Goal: Find specific page/section: Find specific page/section

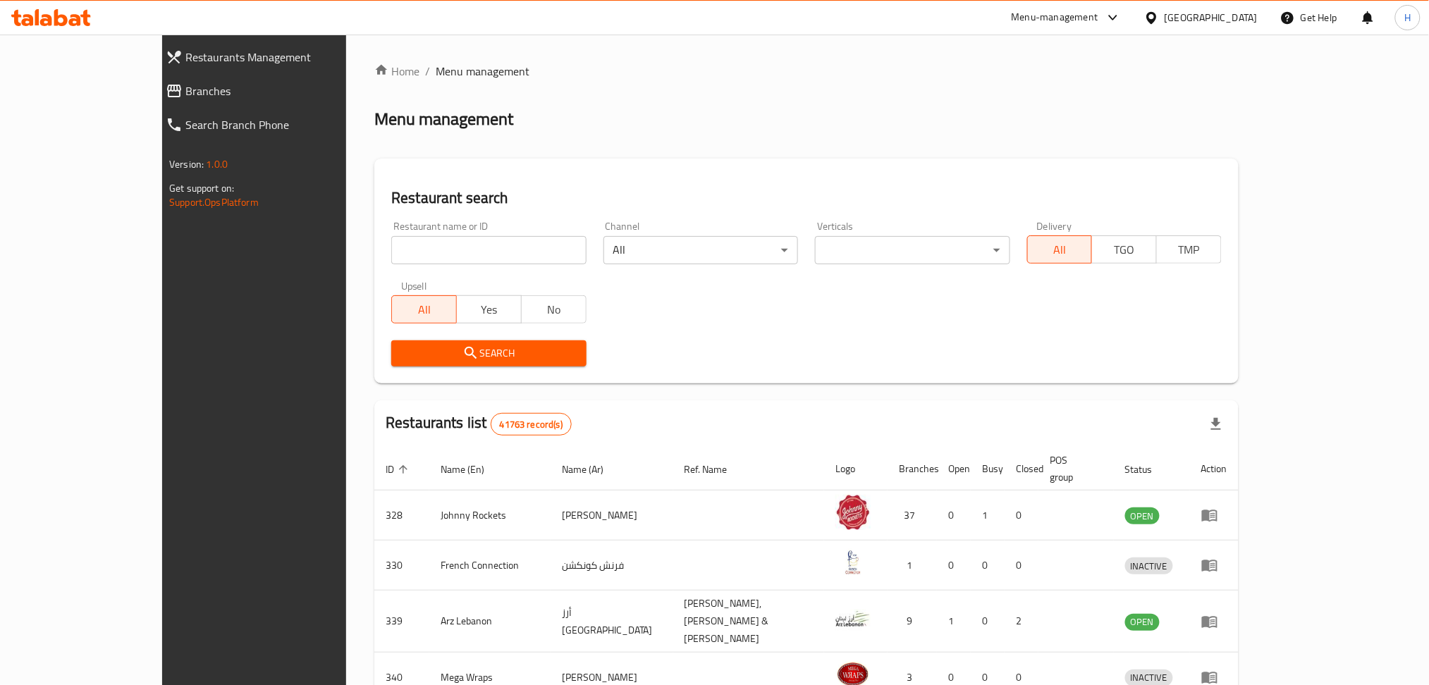
click at [185, 87] on span "Branches" at bounding box center [287, 90] width 204 height 17
click at [185, 99] on span "Branches" at bounding box center [287, 90] width 204 height 17
click at [185, 92] on span "Branches" at bounding box center [287, 90] width 204 height 17
click at [185, 91] on span "Branches" at bounding box center [287, 90] width 204 height 17
click at [185, 85] on span "Branches" at bounding box center [287, 90] width 204 height 17
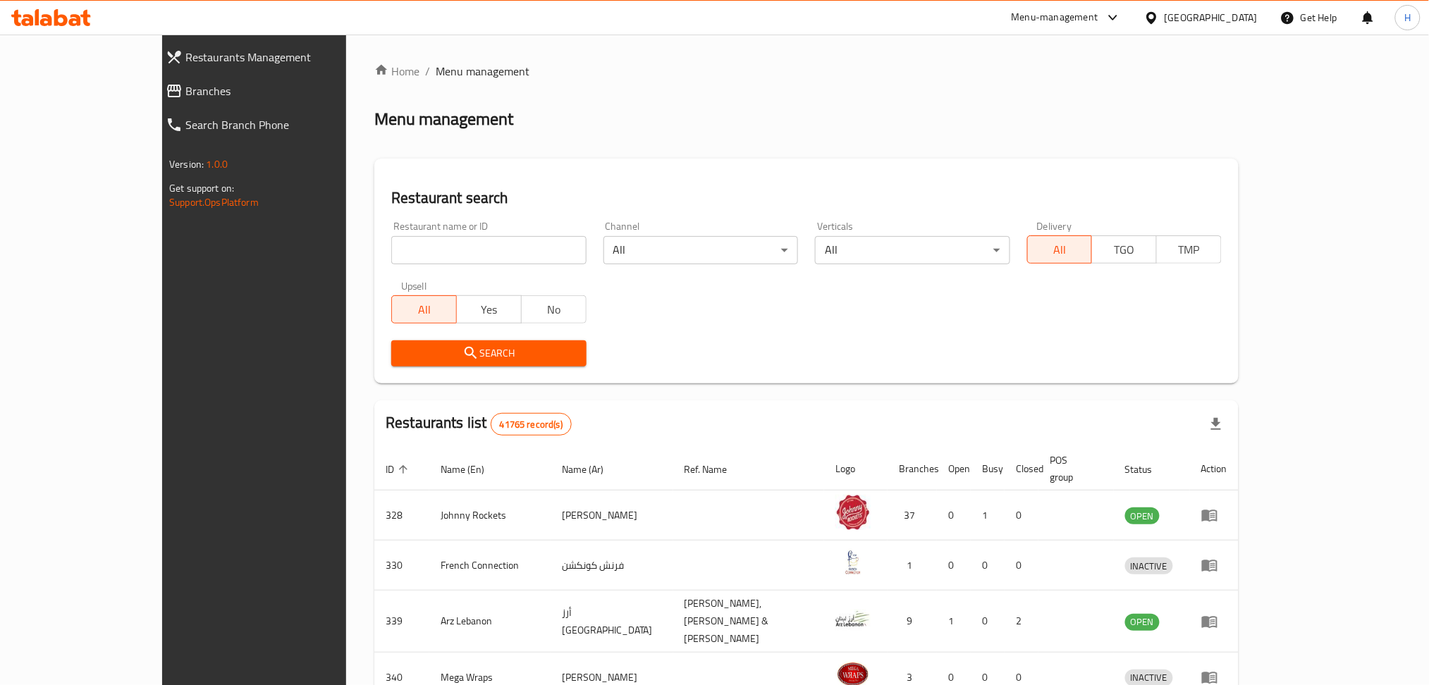
click at [395, 242] on input "search" at bounding box center [488, 250] width 195 height 28
paste input "734393"
type input "734393"
click button "Search" at bounding box center [488, 353] width 195 height 26
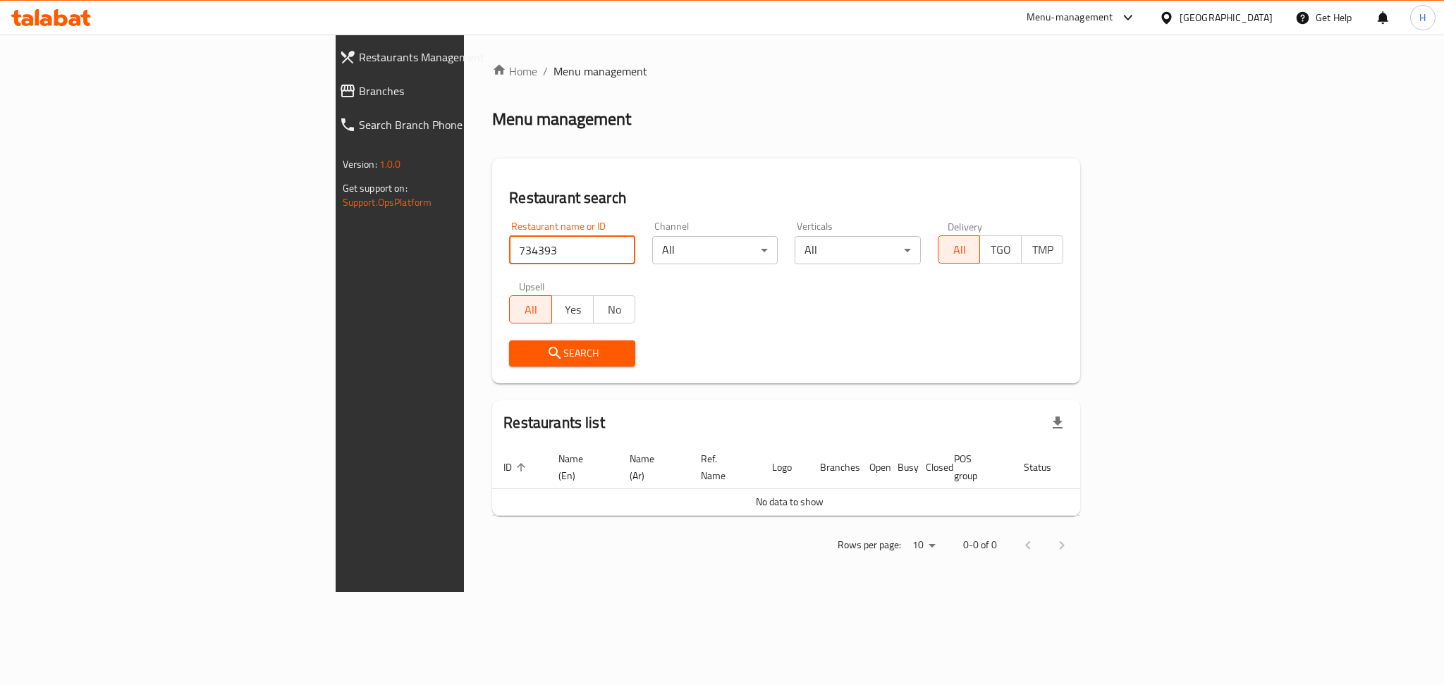
click at [359, 86] on span "Branches" at bounding box center [462, 90] width 207 height 17
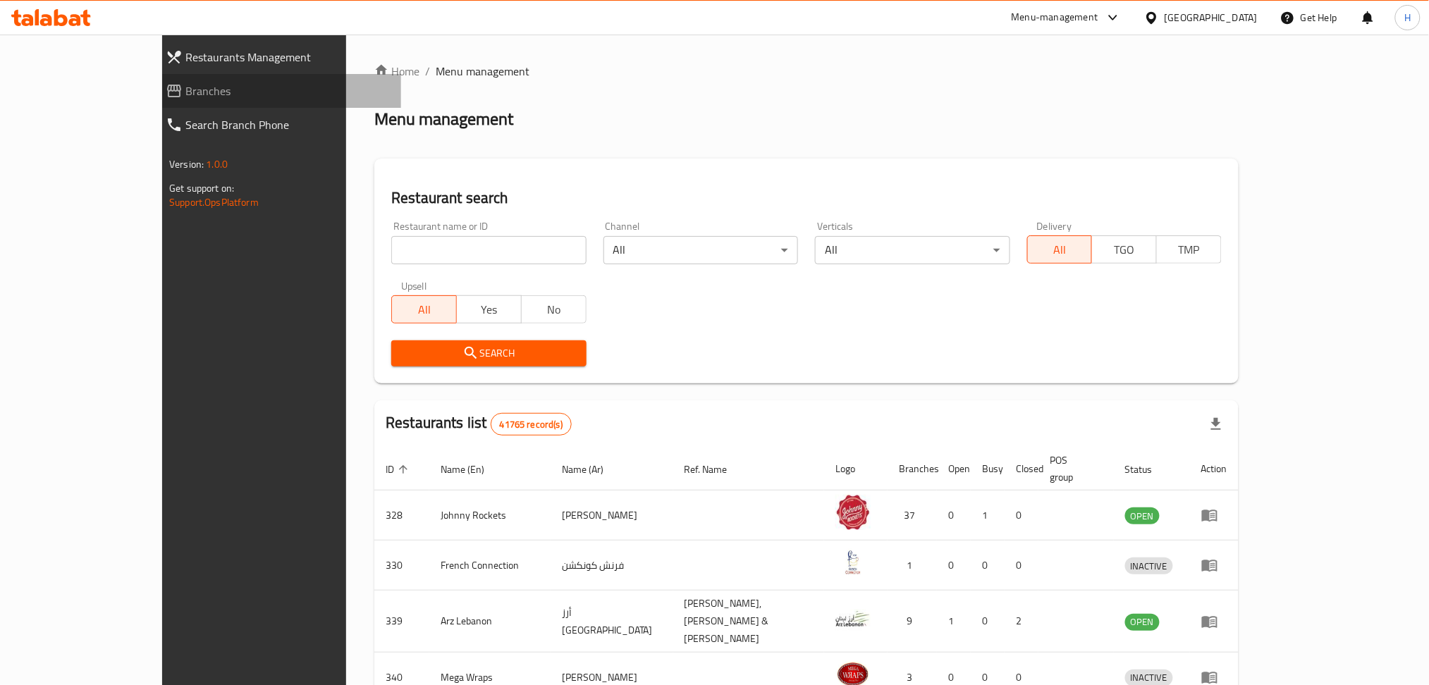
click at [185, 95] on span "Branches" at bounding box center [287, 90] width 204 height 17
click at [185, 87] on span "Branches" at bounding box center [287, 90] width 204 height 17
click at [185, 94] on span "Branches" at bounding box center [287, 90] width 204 height 17
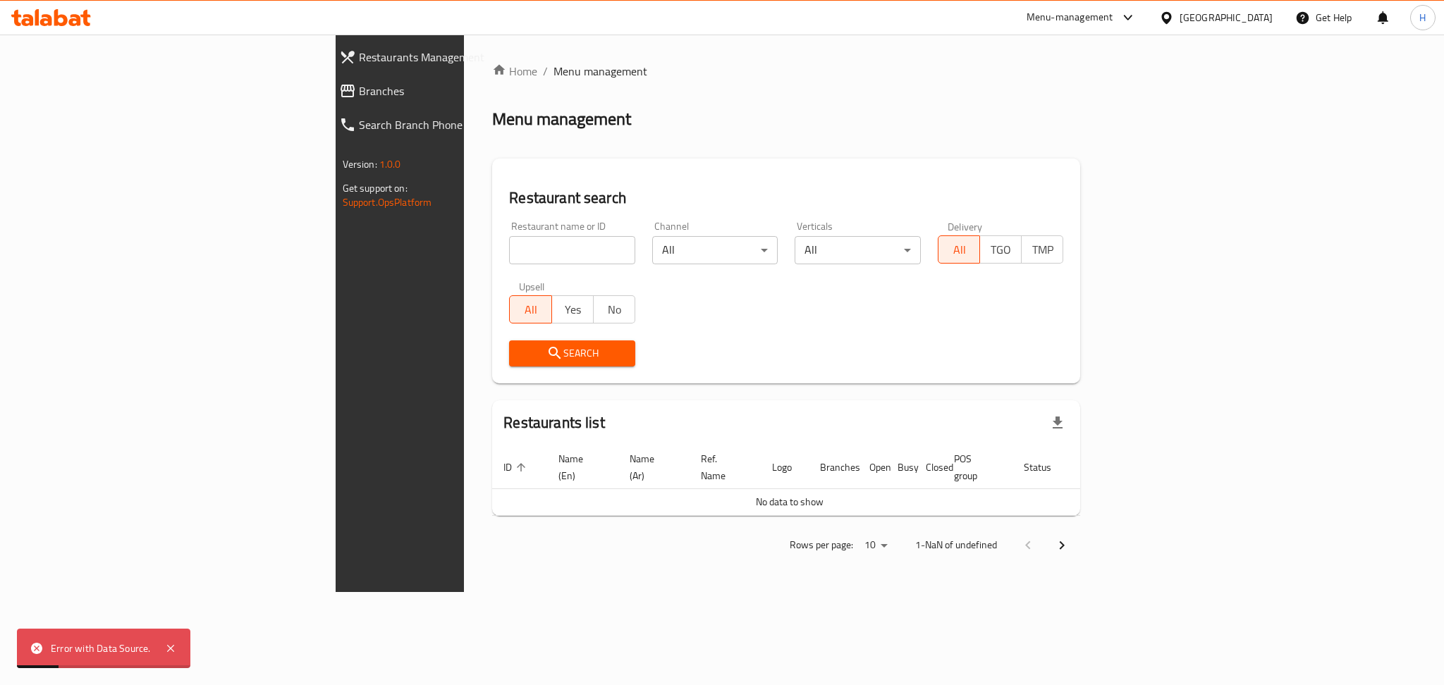
click at [359, 90] on span "Branches" at bounding box center [462, 90] width 207 height 17
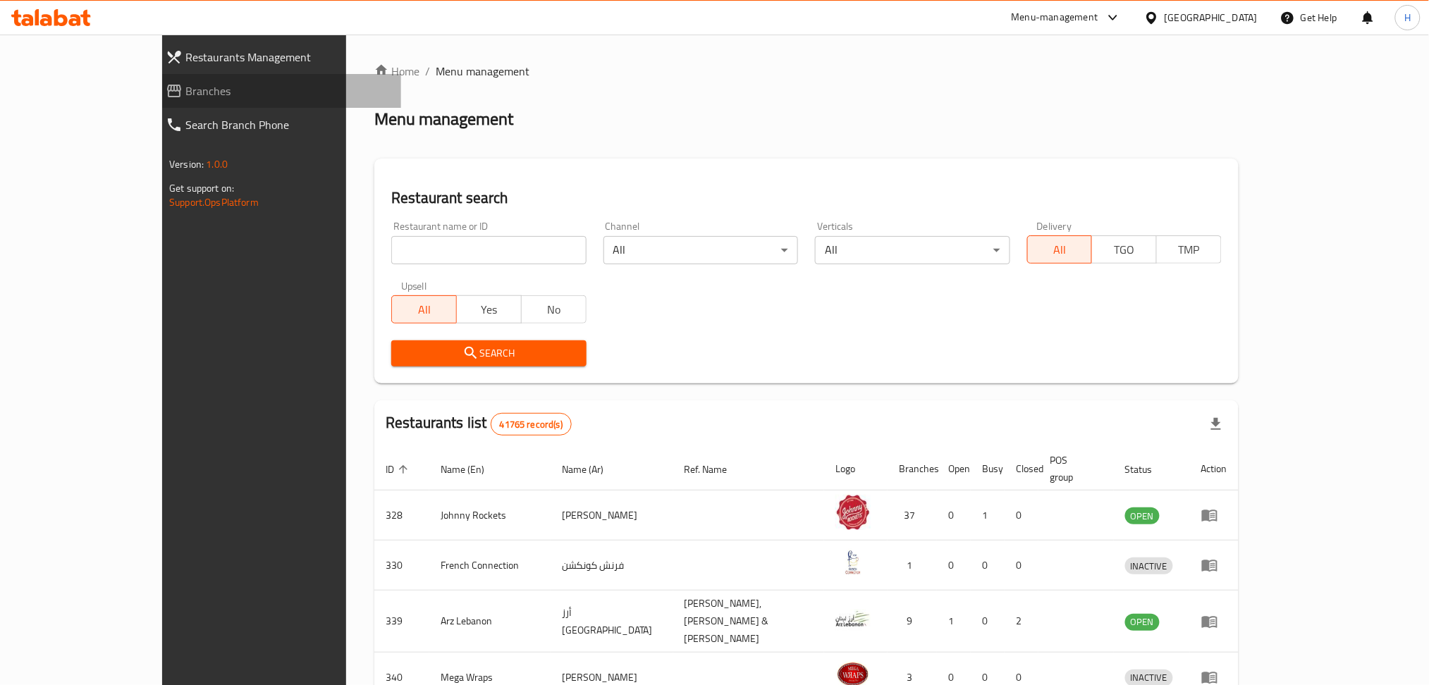
click at [185, 91] on span "Branches" at bounding box center [287, 90] width 204 height 17
click at [185, 92] on span "Branches" at bounding box center [287, 90] width 204 height 17
click at [154, 79] on link "Branches" at bounding box center [277, 91] width 247 height 34
click at [185, 92] on span "Branches" at bounding box center [287, 90] width 204 height 17
click at [185, 87] on span "Branches" at bounding box center [287, 90] width 204 height 17
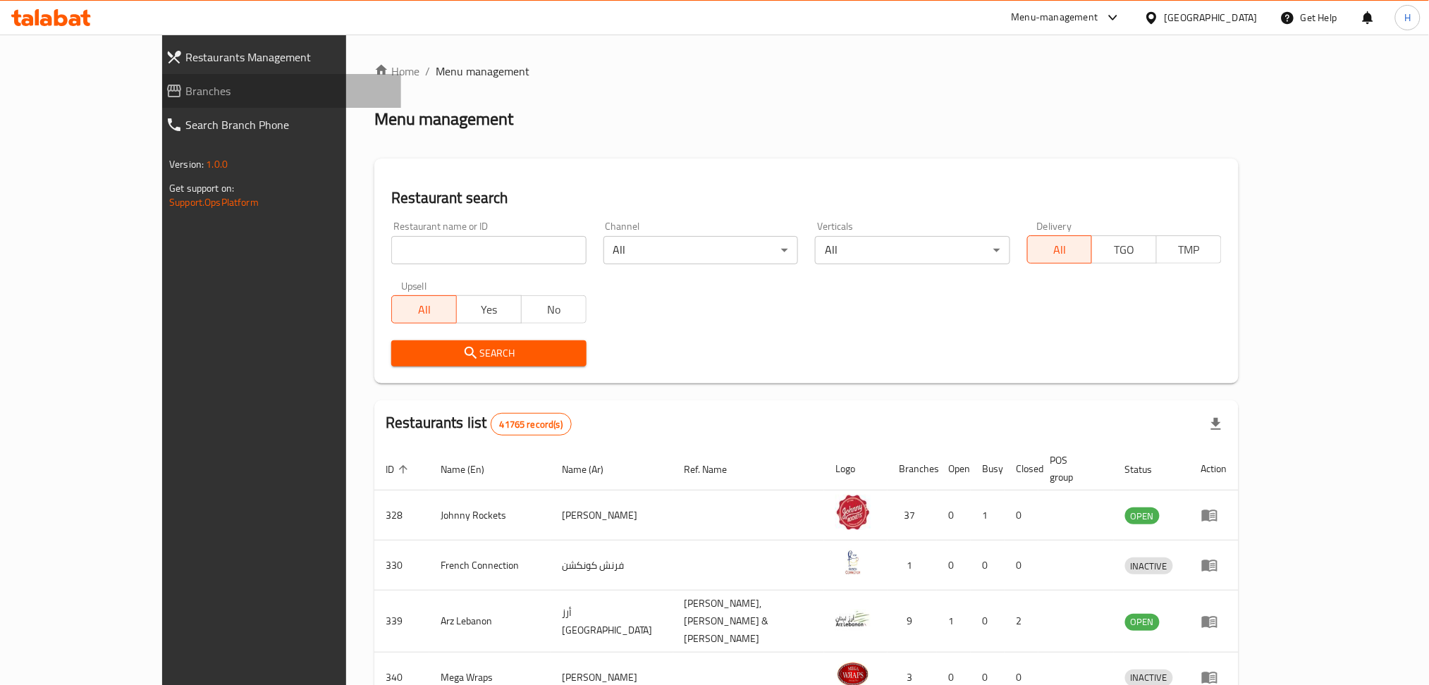
click at [185, 85] on span "Branches" at bounding box center [287, 90] width 204 height 17
click at [185, 93] on span "Branches" at bounding box center [287, 90] width 204 height 17
click at [185, 96] on span "Branches" at bounding box center [287, 90] width 204 height 17
click at [185, 89] on span "Branches" at bounding box center [287, 90] width 204 height 17
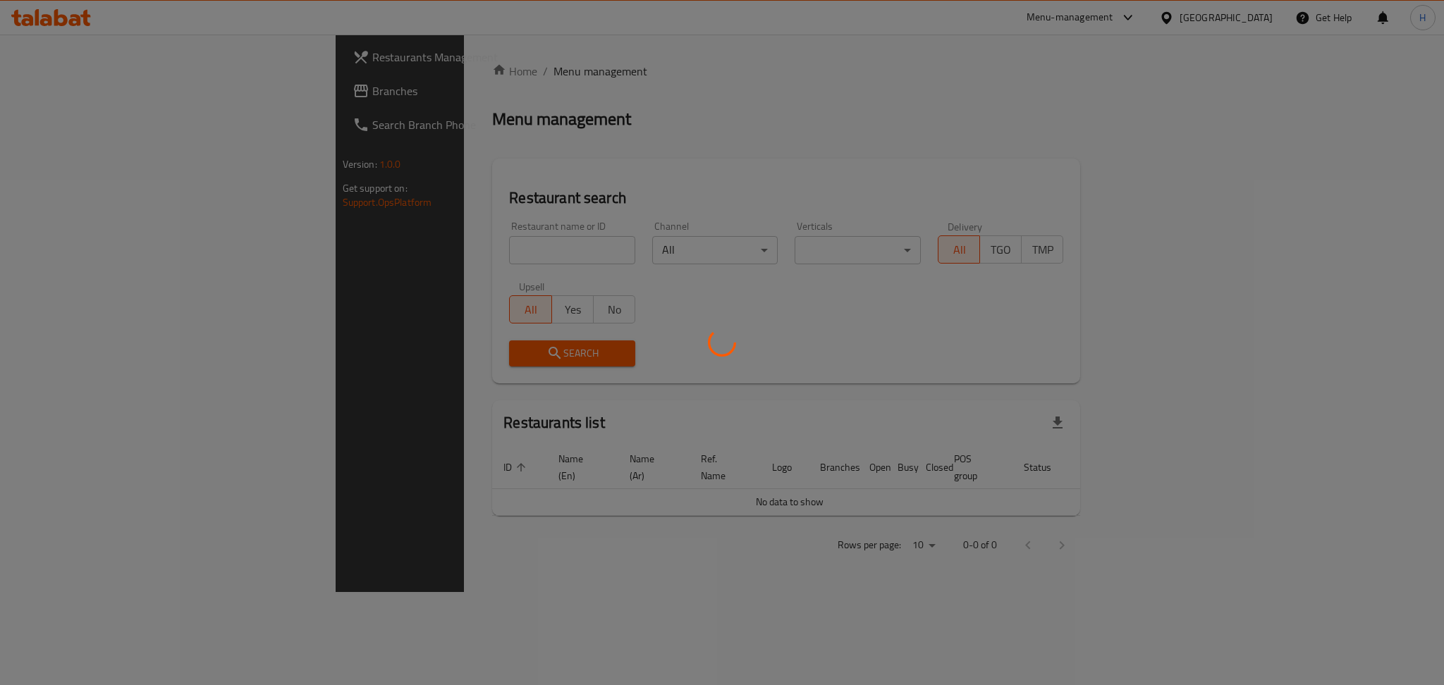
click at [606, 431] on div at bounding box center [722, 342] width 1444 height 685
click at [733, 203] on div at bounding box center [722, 342] width 1444 height 685
click at [860, 111] on div at bounding box center [722, 342] width 1444 height 685
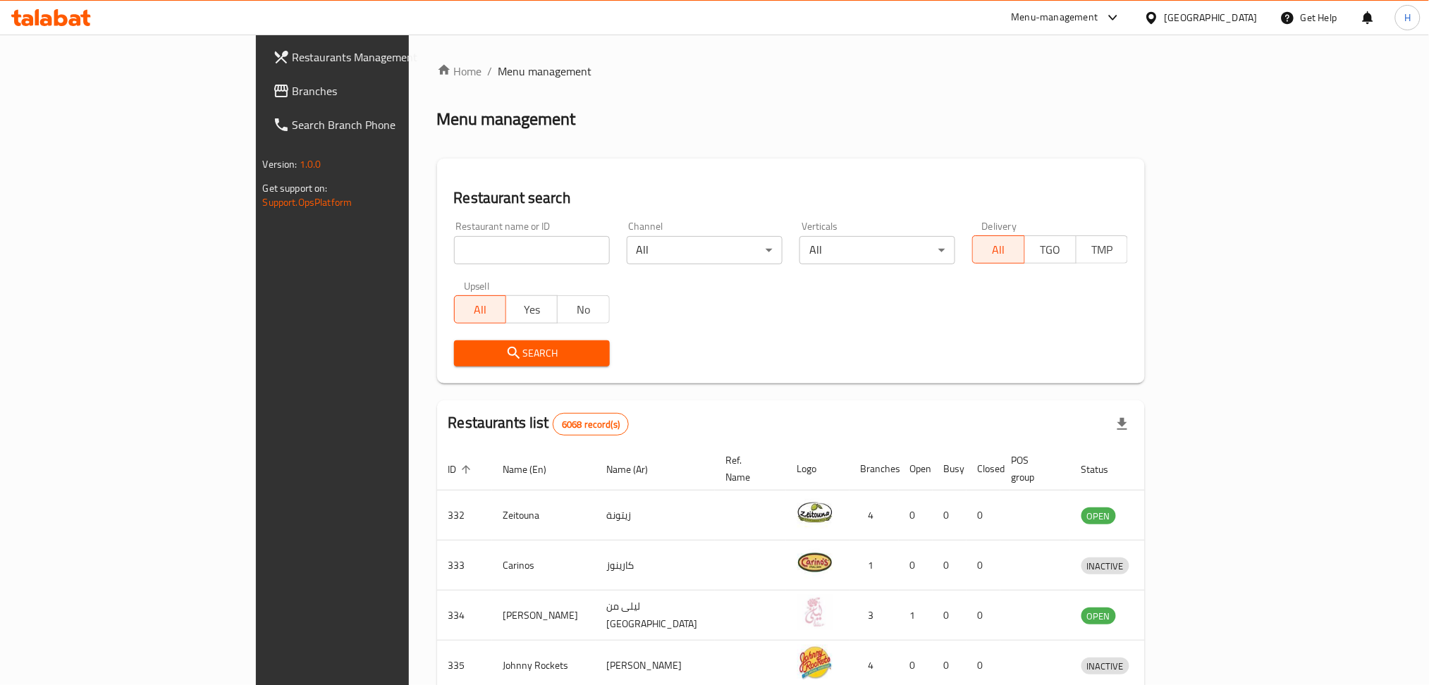
click at [618, 58] on div "Home / Menu management Menu management Restaurant search Restaurant name or ID …" at bounding box center [791, 551] width 765 height 1033
click at [293, 83] on span "Branches" at bounding box center [388, 90] width 191 height 17
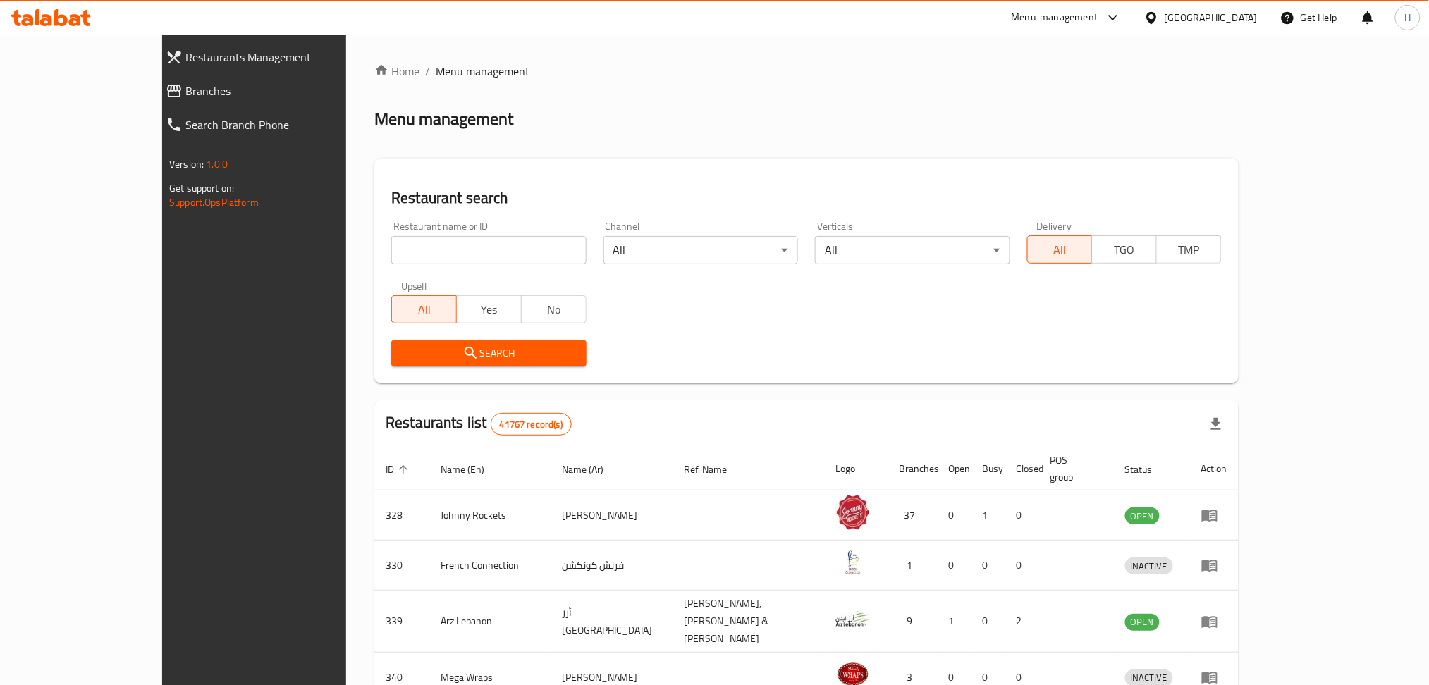
click at [185, 94] on span "Branches" at bounding box center [287, 90] width 204 height 17
click at [185, 86] on span "Branches" at bounding box center [287, 90] width 204 height 17
click at [185, 92] on span "Branches" at bounding box center [287, 90] width 204 height 17
click at [185, 95] on span "Branches" at bounding box center [287, 90] width 204 height 17
click at [154, 104] on link "Branches" at bounding box center [277, 91] width 247 height 34
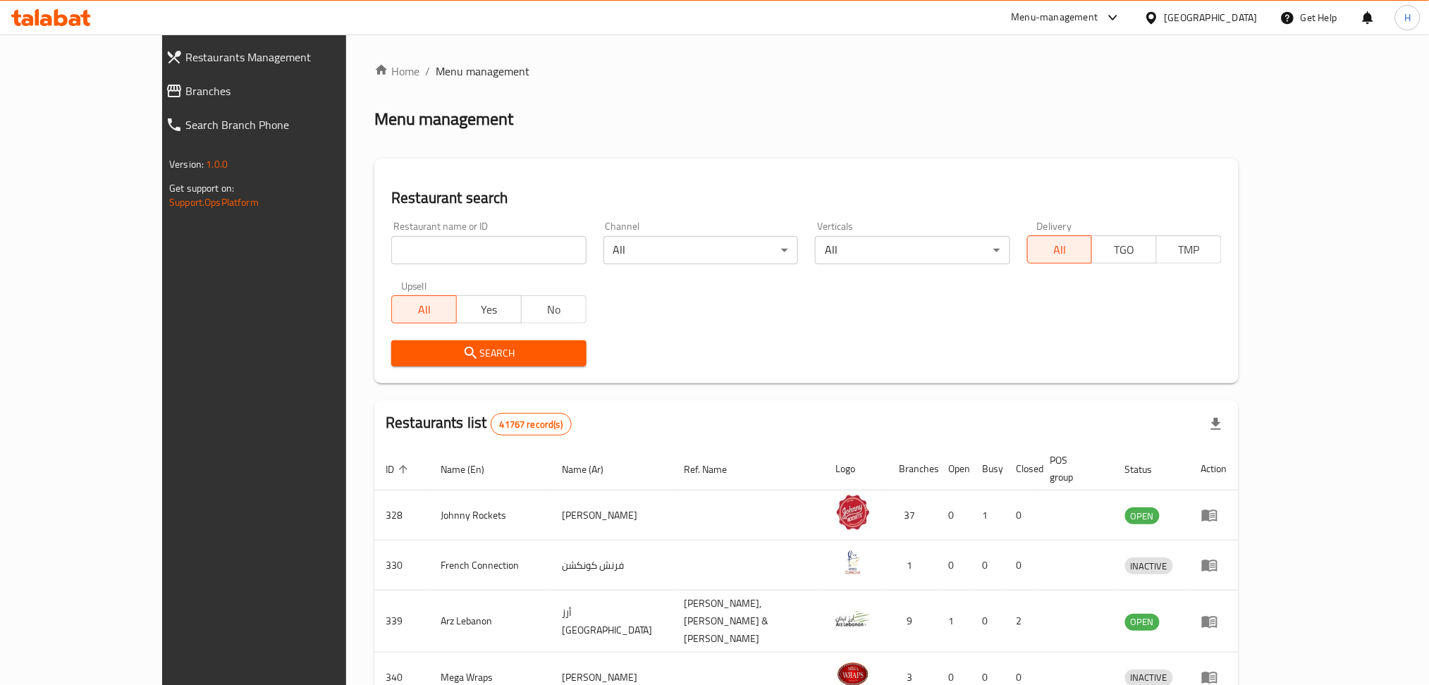
click at [185, 89] on span "Branches" at bounding box center [287, 90] width 204 height 17
click at [185, 97] on span "Branches" at bounding box center [287, 90] width 204 height 17
click at [185, 90] on span "Branches" at bounding box center [287, 90] width 204 height 17
click at [185, 88] on span "Branches" at bounding box center [287, 90] width 204 height 17
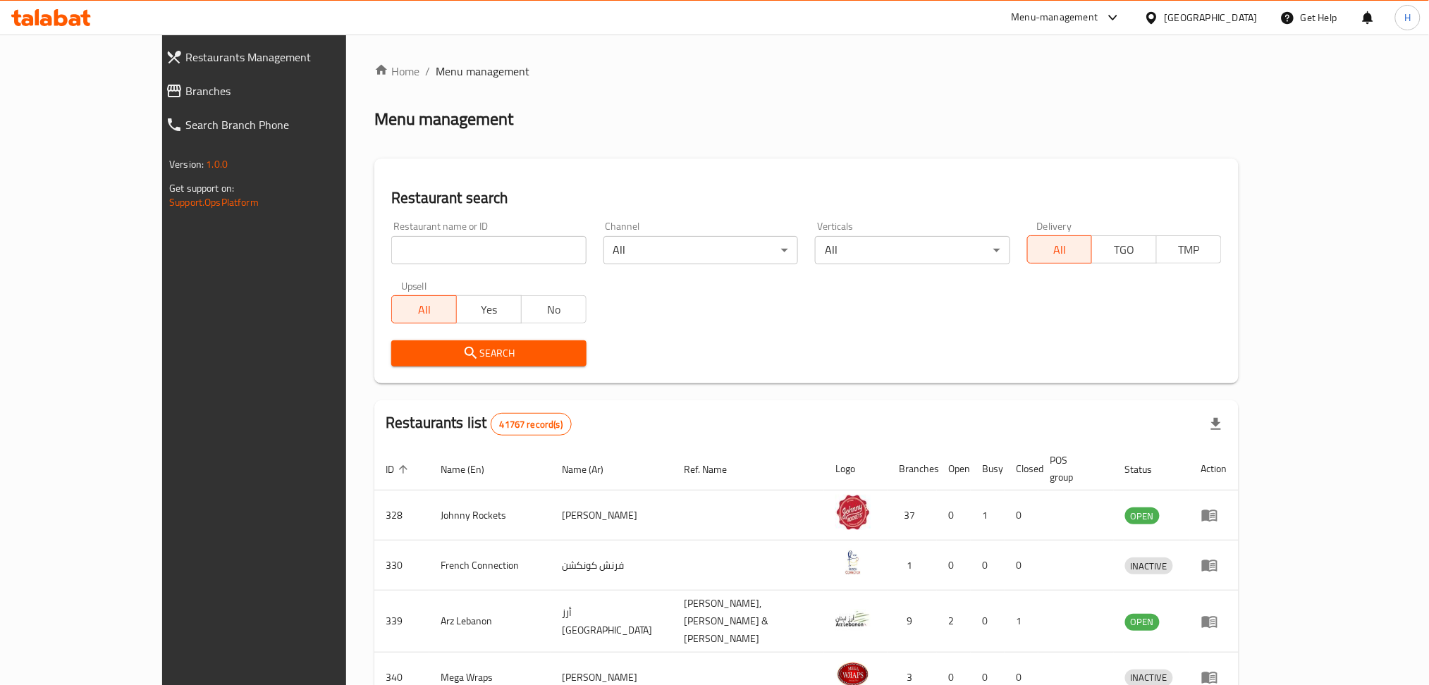
click at [185, 90] on span "Branches" at bounding box center [287, 90] width 204 height 17
click at [185, 94] on span "Branches" at bounding box center [287, 90] width 204 height 17
click at [185, 93] on span "Branches" at bounding box center [287, 90] width 204 height 17
click at [185, 92] on span "Branches" at bounding box center [287, 90] width 204 height 17
click at [544, 133] on div "Home / Menu management Menu management Restaurant search Restaurant name or ID …" at bounding box center [806, 557] width 864 height 988
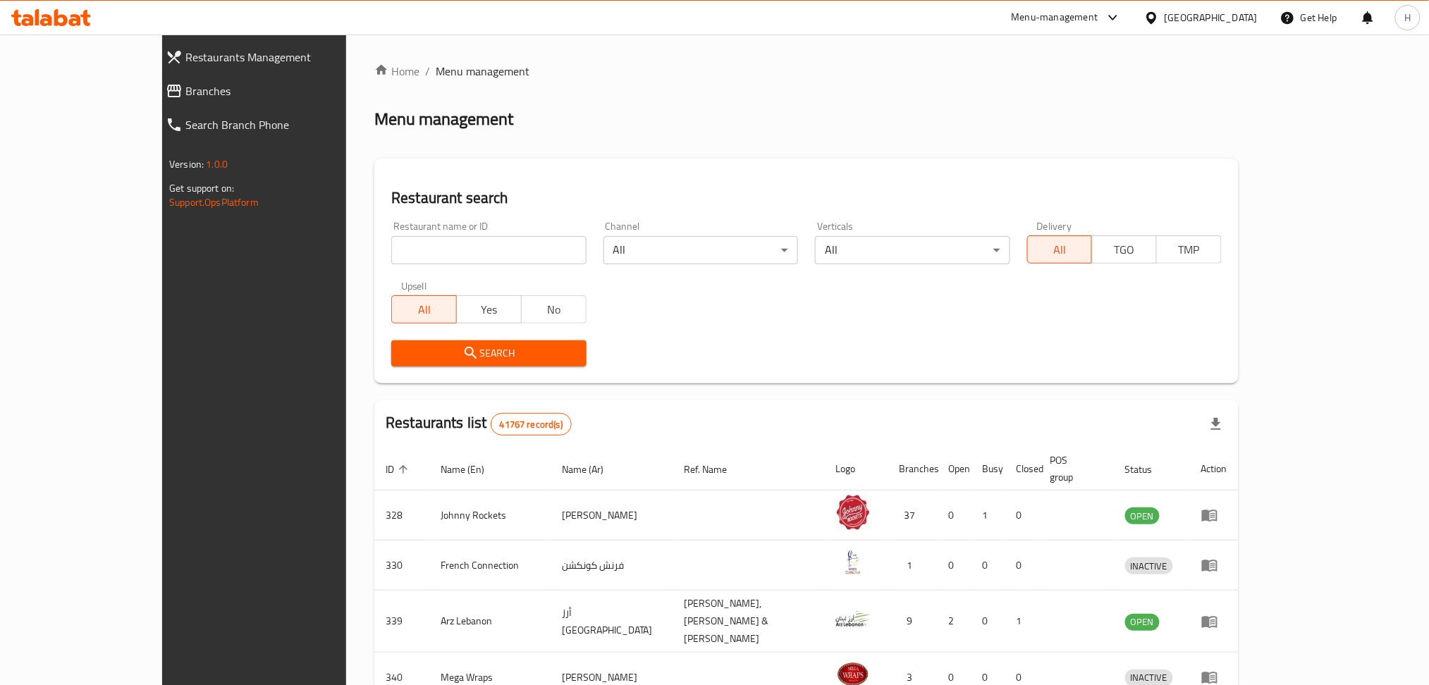
click at [185, 90] on span "Branches" at bounding box center [287, 90] width 204 height 17
click at [185, 88] on span "Branches" at bounding box center [287, 90] width 204 height 17
click at [185, 85] on span "Branches" at bounding box center [287, 90] width 204 height 17
click at [398, 238] on input "search" at bounding box center [488, 250] width 195 height 28
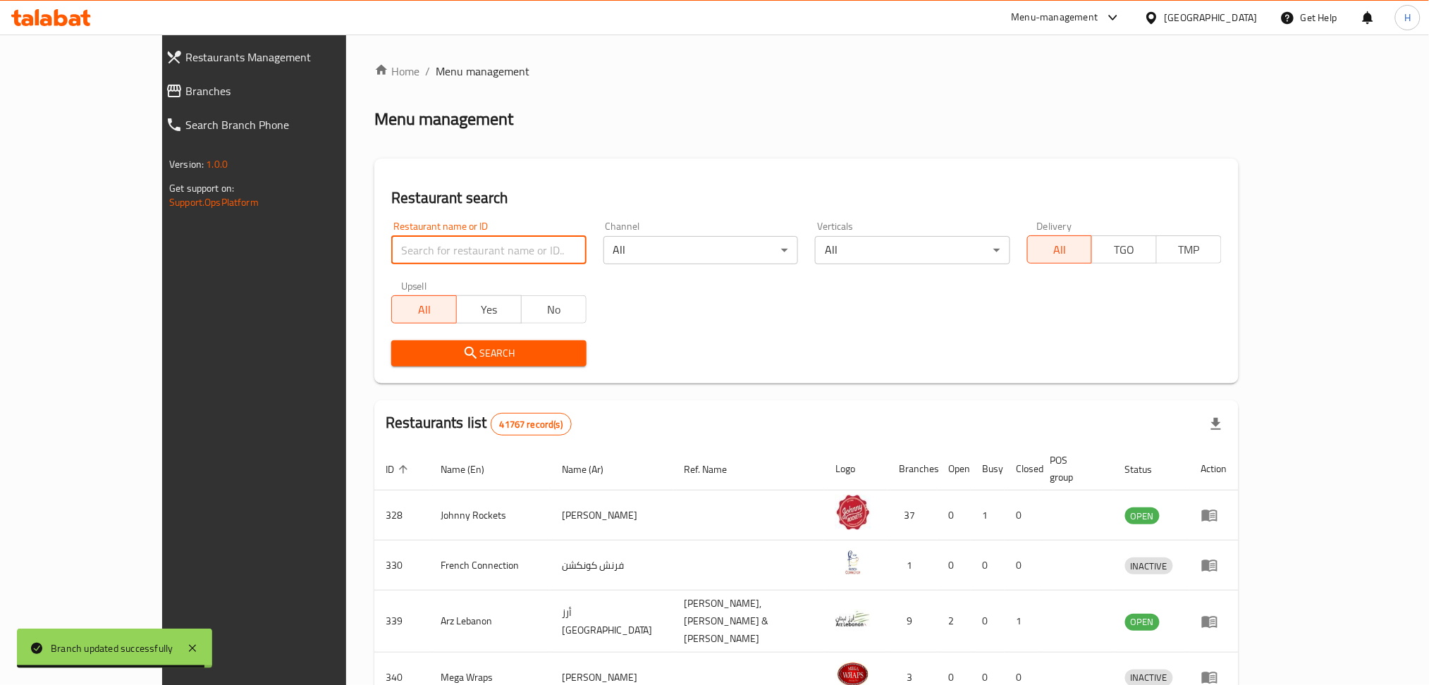
paste input "747828"
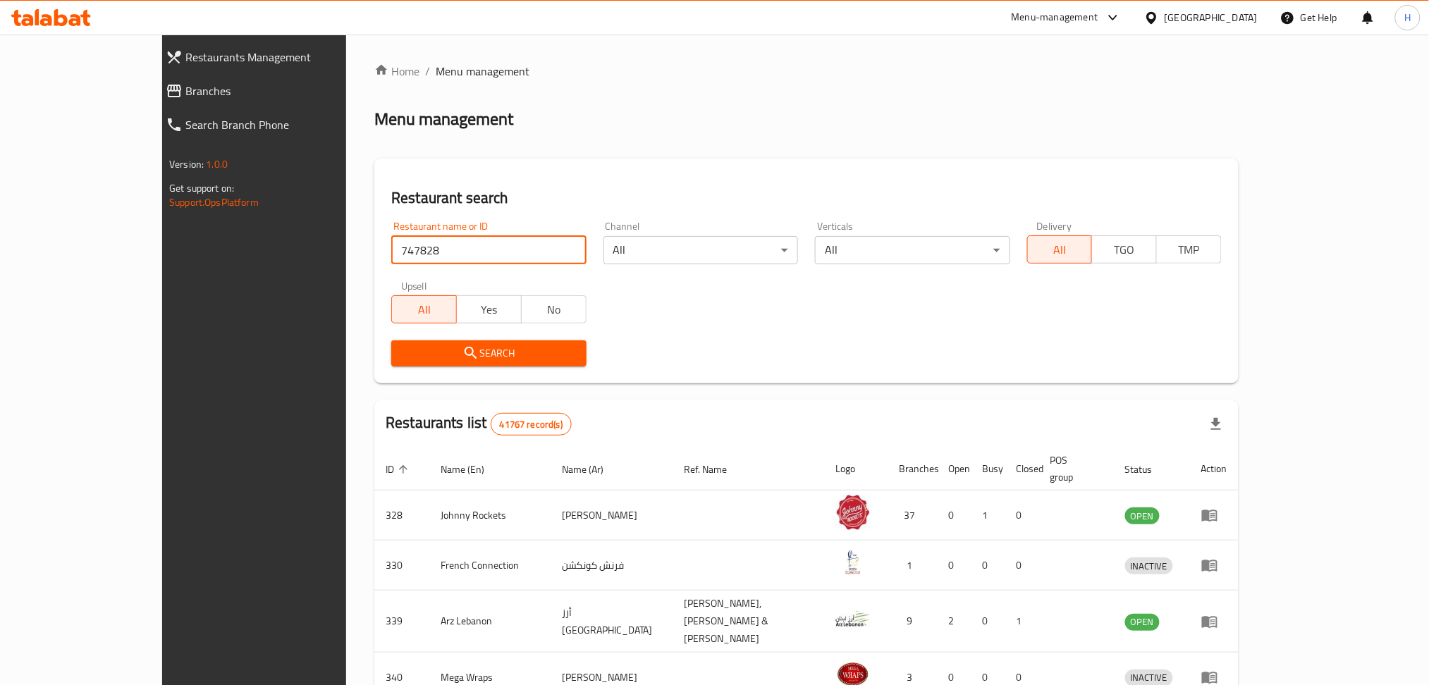
type input "747828"
click button "Search" at bounding box center [488, 353] width 195 height 26
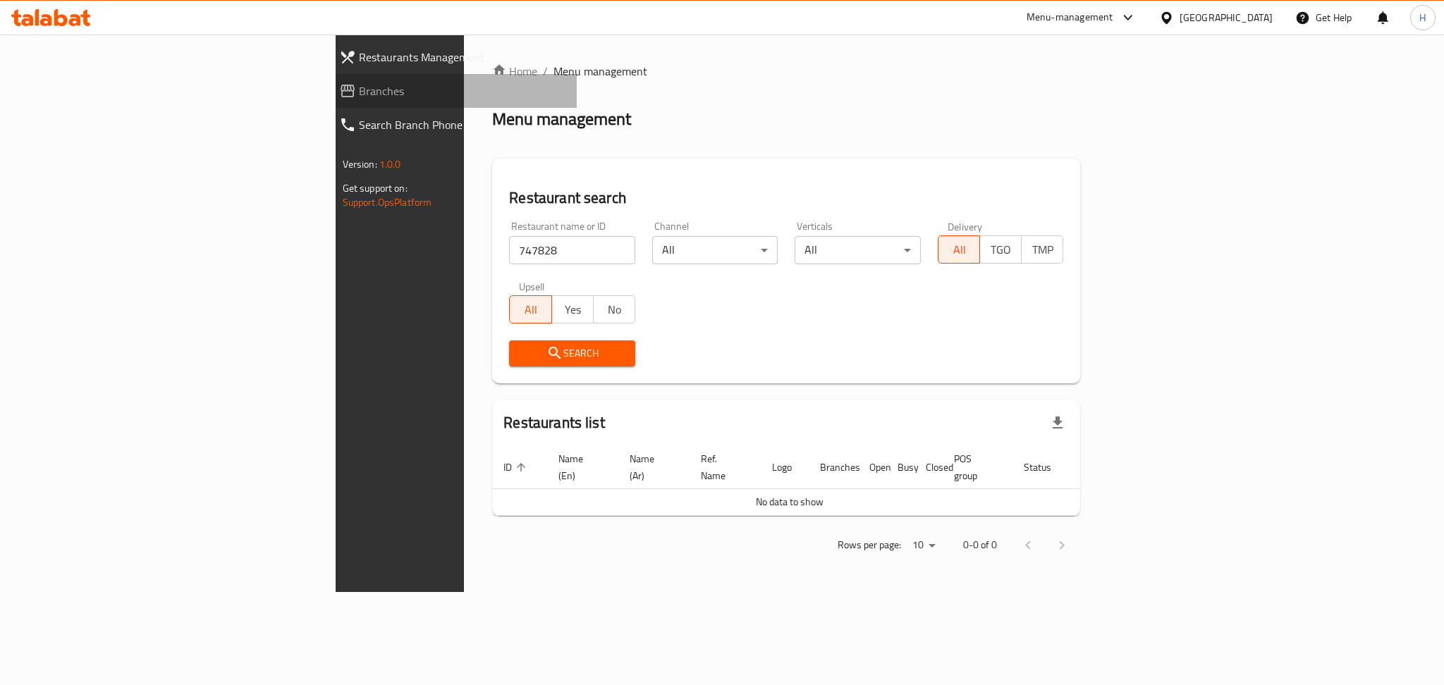
click at [359, 93] on span "Branches" at bounding box center [462, 90] width 207 height 17
